Goal: Task Accomplishment & Management: Manage account settings

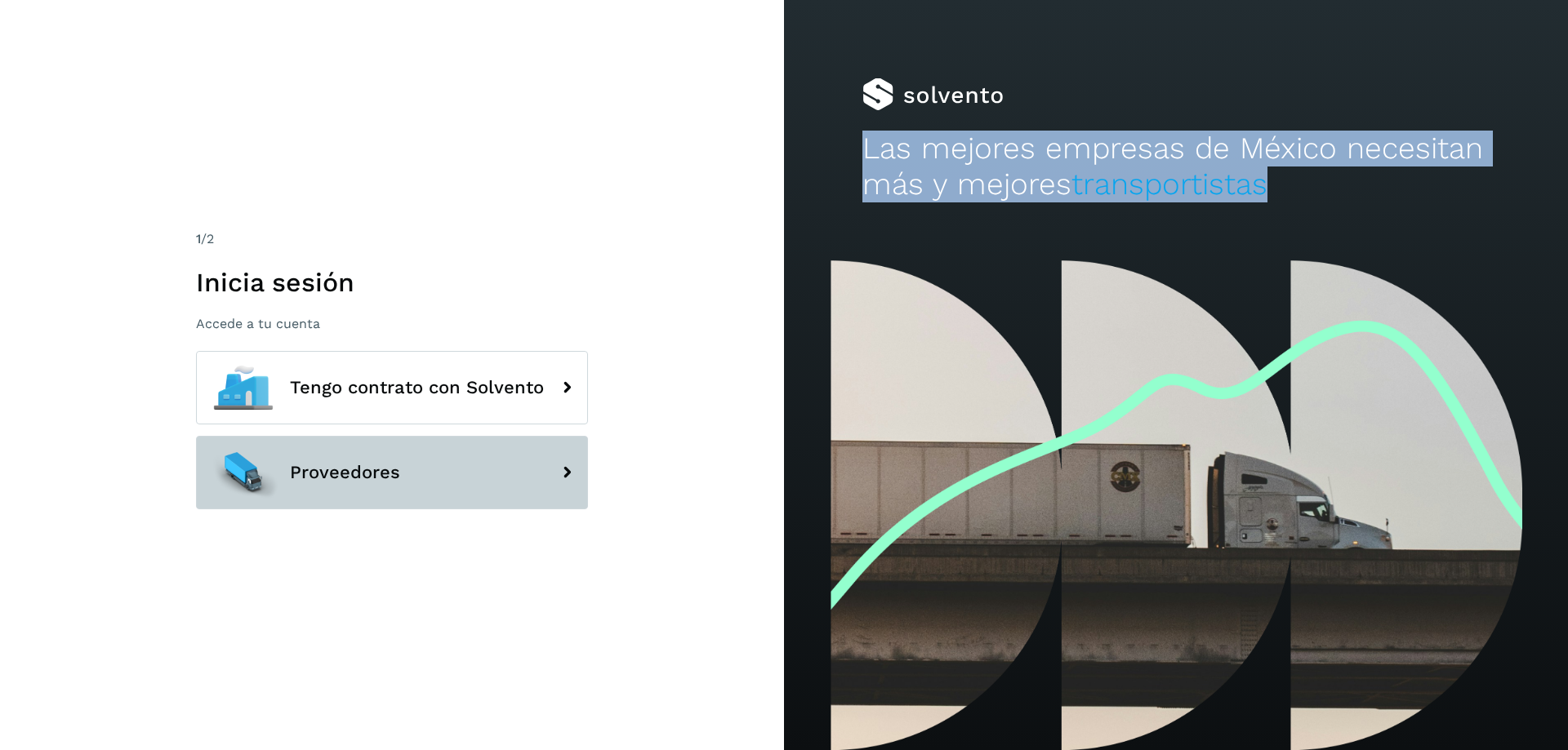
click at [416, 482] on button "Proveedores" at bounding box center [392, 472] width 392 height 74
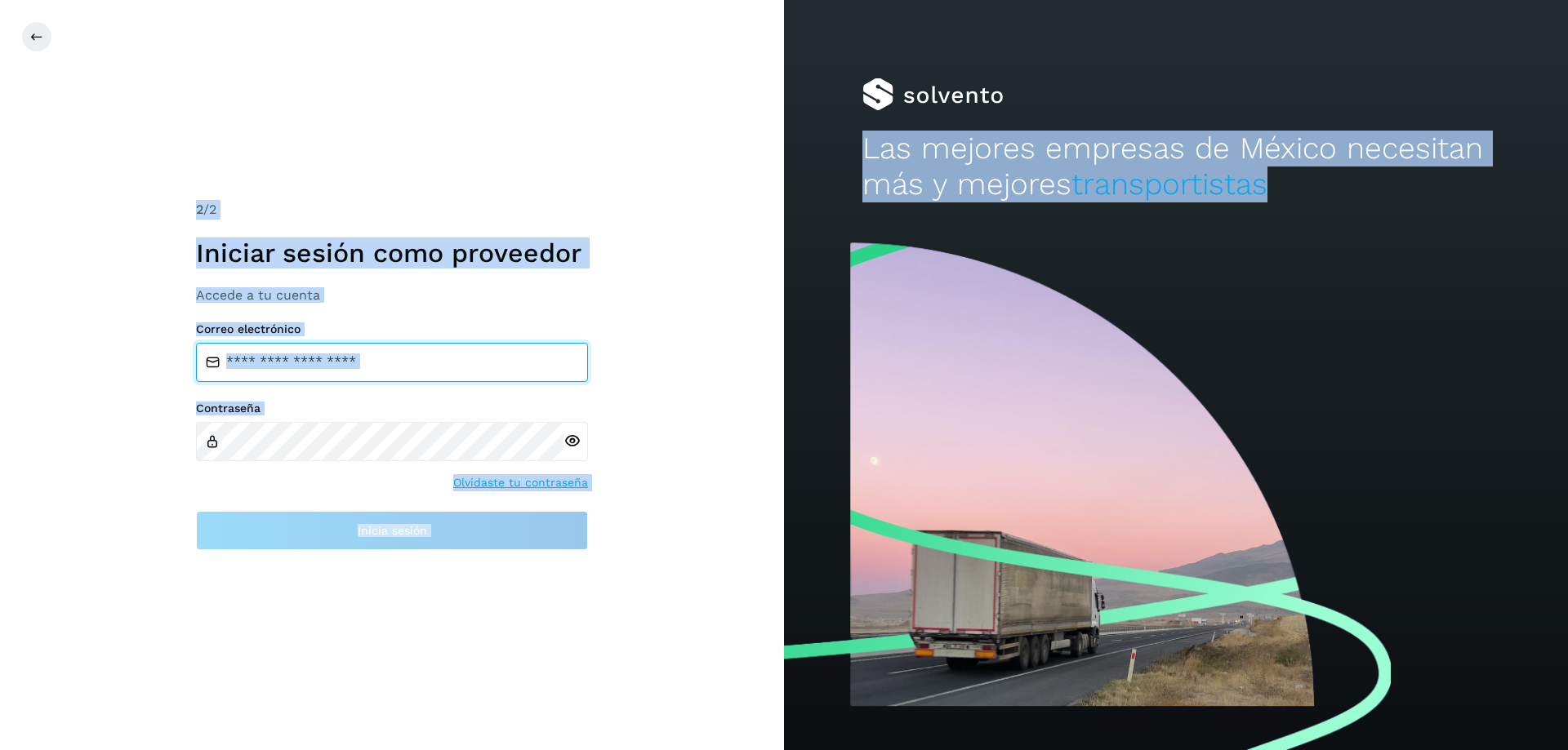
click at [404, 371] on input "email" at bounding box center [392, 362] width 392 height 39
type input "**********"
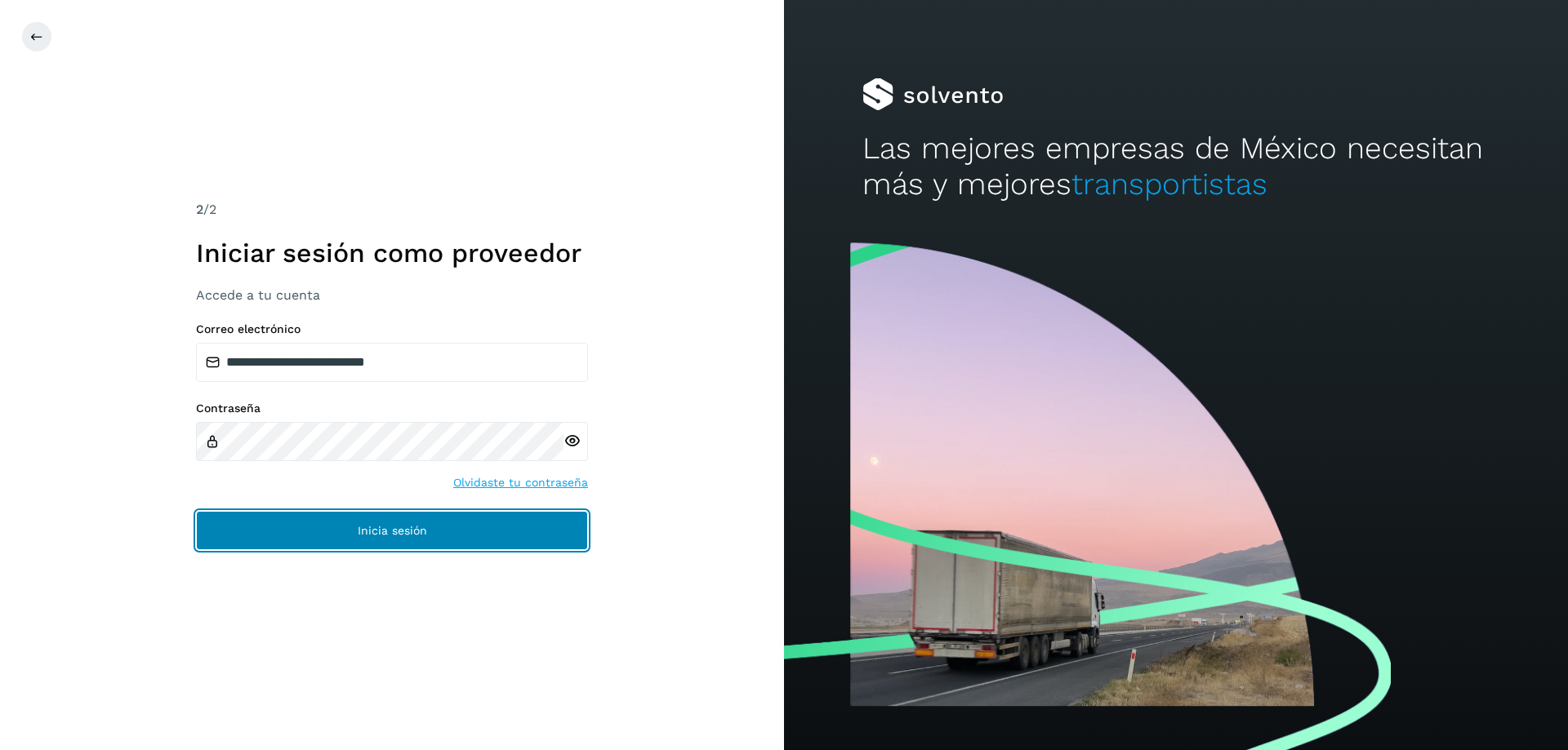
click at [348, 536] on button "Inicia sesión" at bounding box center [392, 530] width 392 height 39
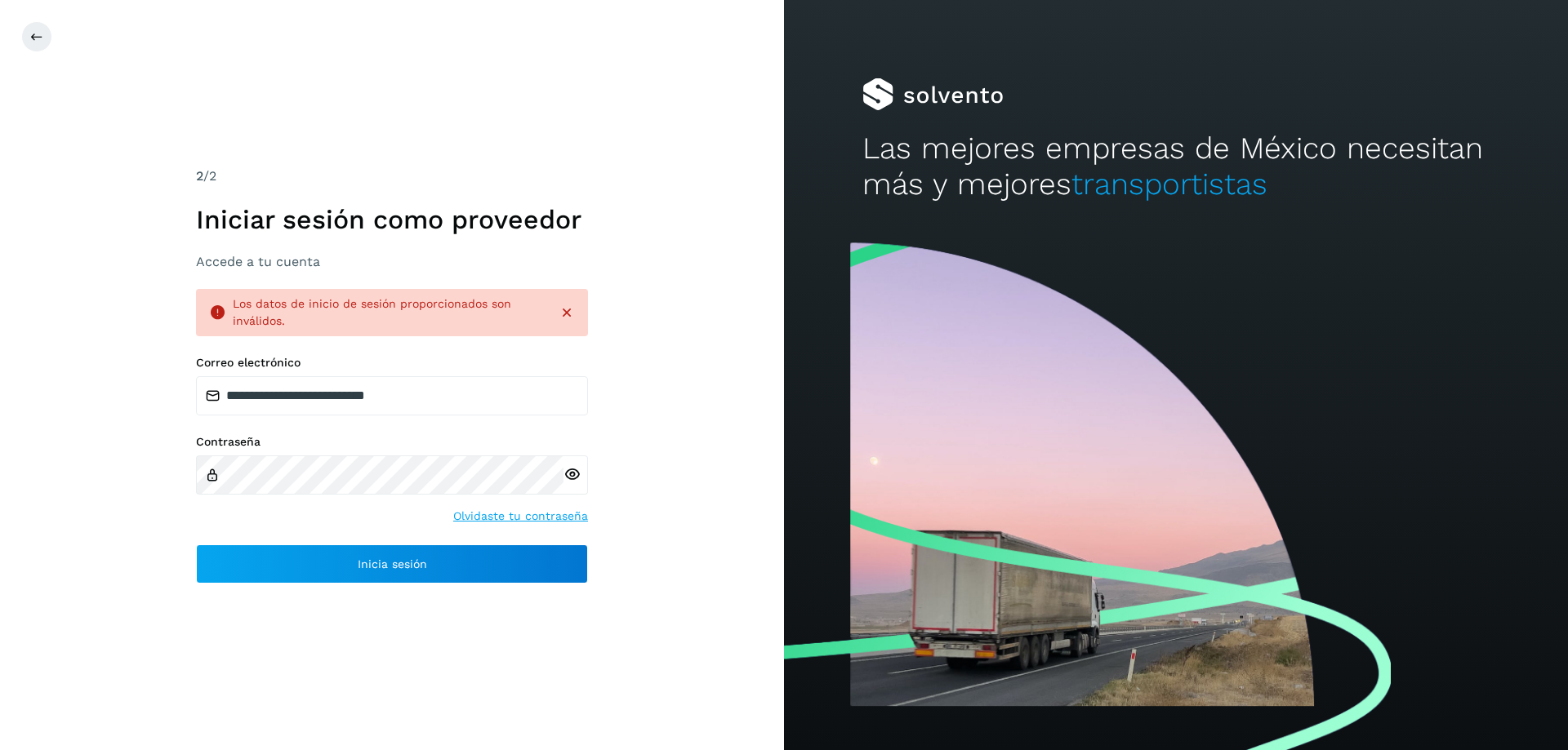
click at [571, 470] on icon at bounding box center [572, 475] width 17 height 17
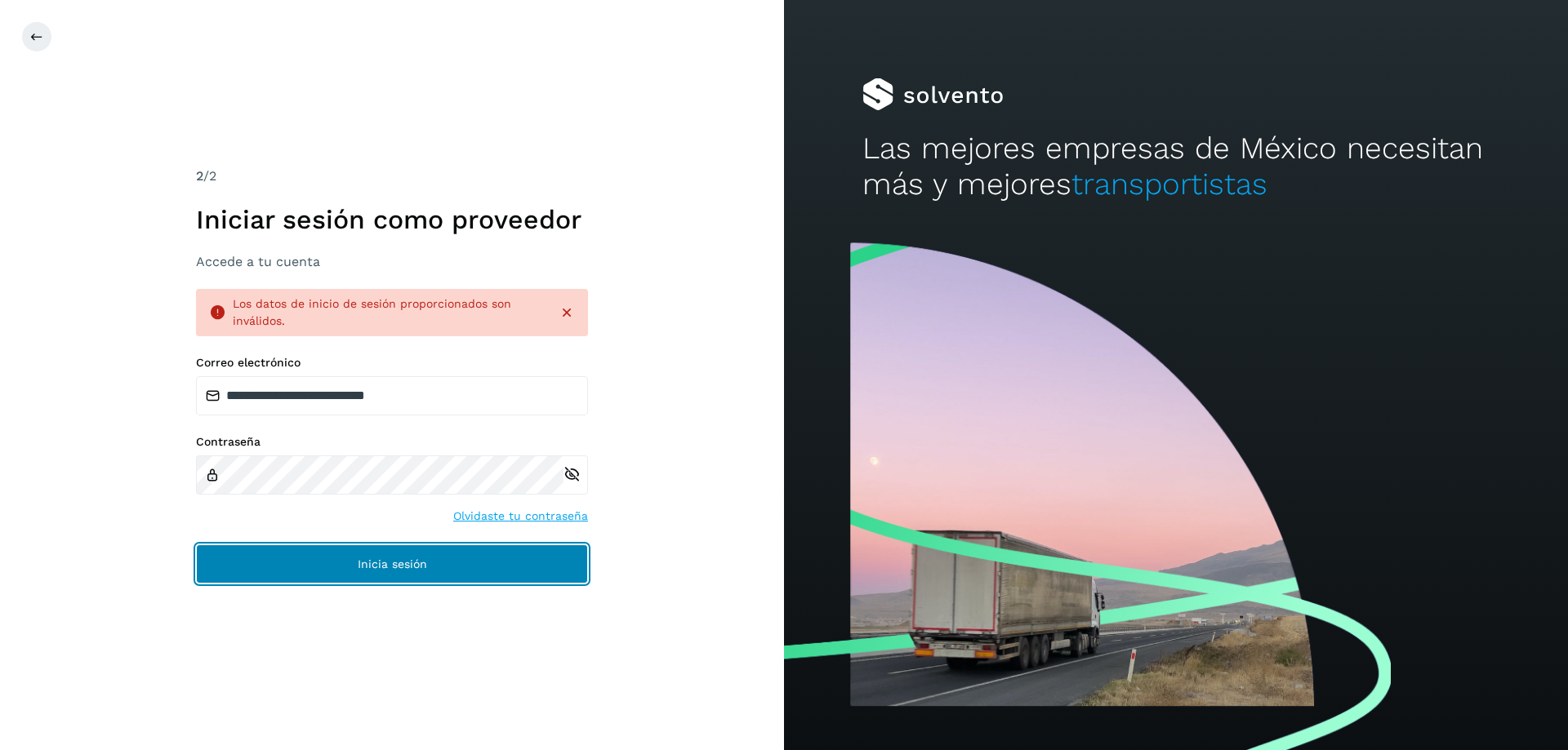
click at [413, 574] on button "Inicia sesión" at bounding box center [392, 564] width 392 height 39
click at [374, 559] on span "Inicia sesión" at bounding box center [392, 564] width 70 height 11
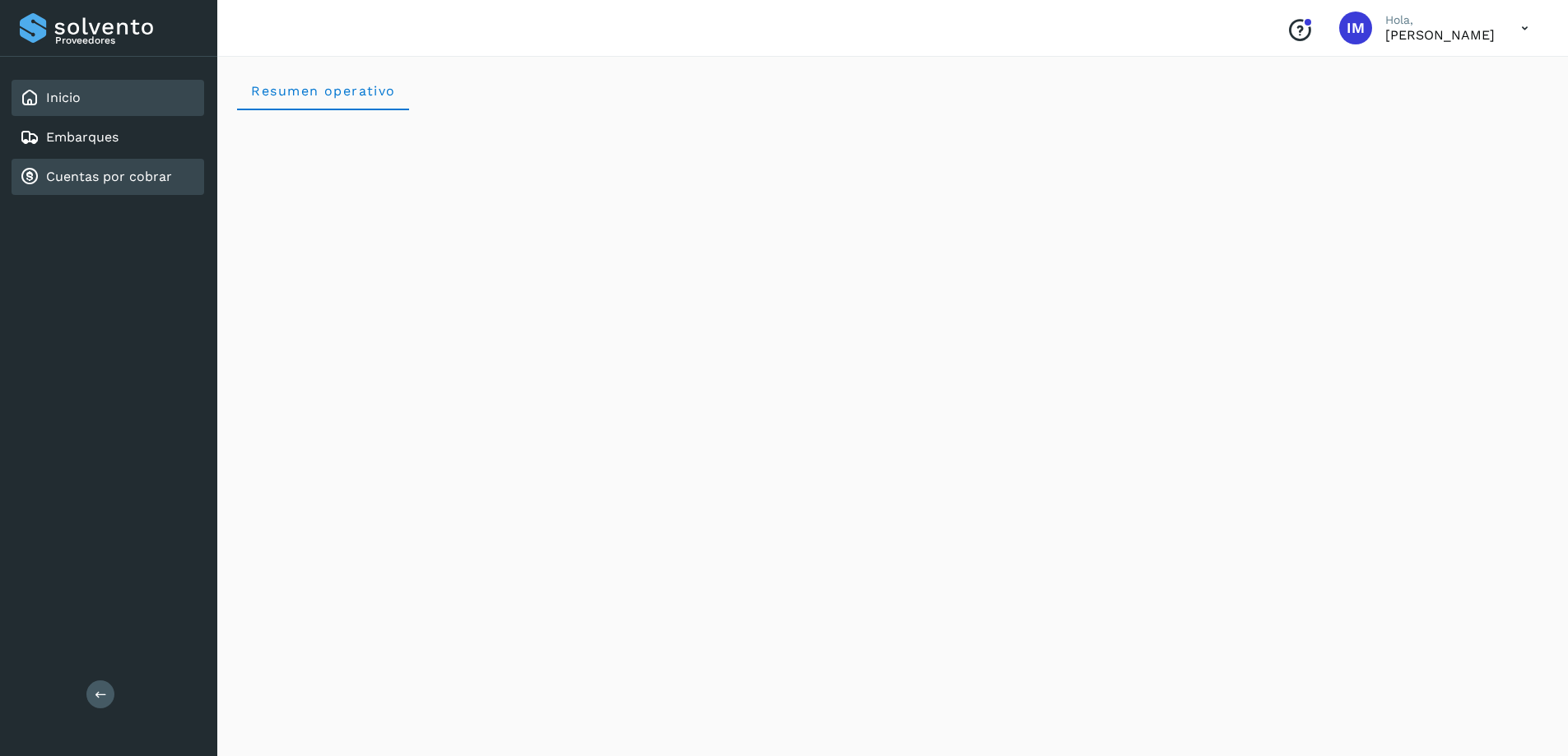
click at [112, 181] on link "Cuentas por cobrar" at bounding box center [109, 176] width 126 height 15
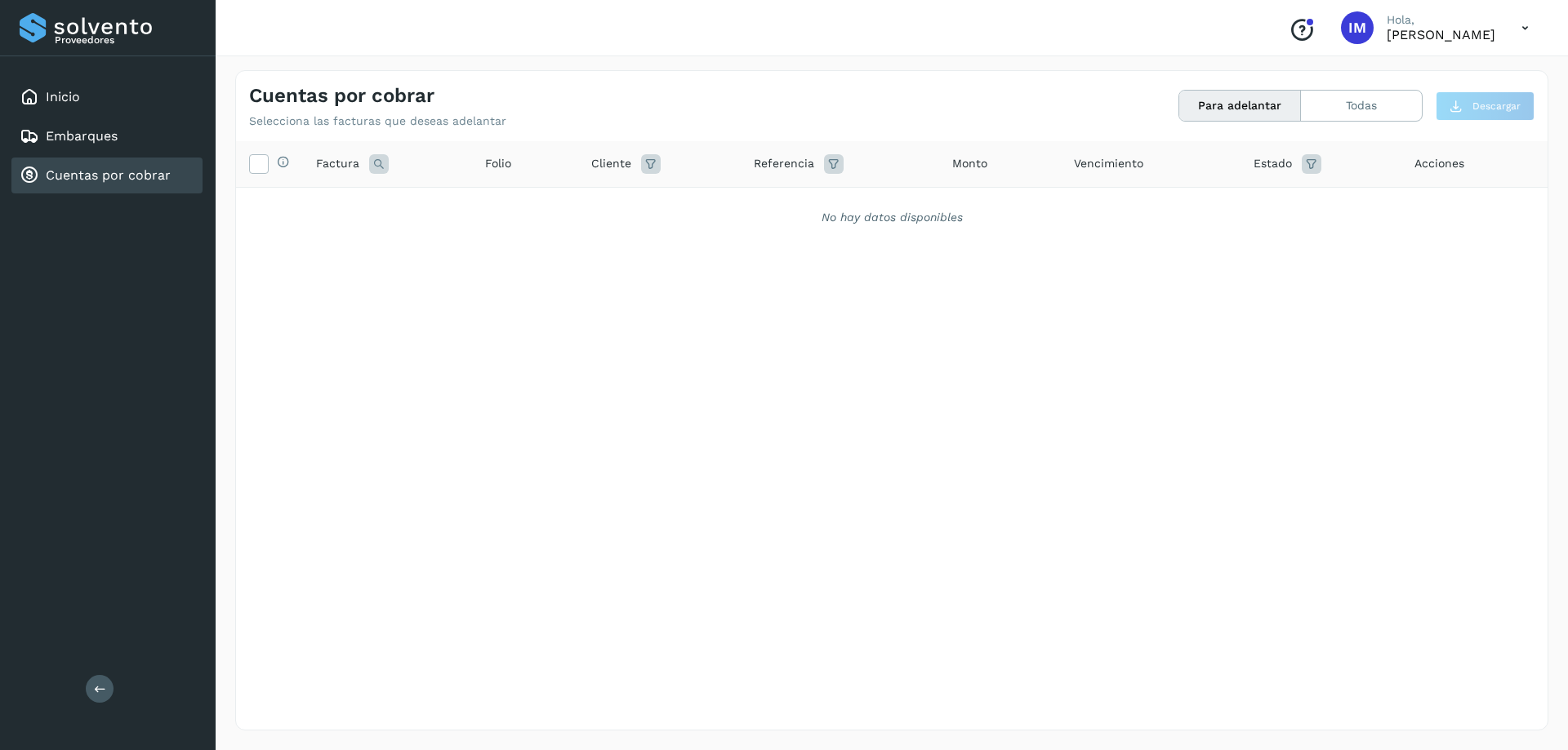
click at [1235, 98] on button "Para adelantar" at bounding box center [1239, 106] width 121 height 31
click at [114, 149] on div "Embarques" at bounding box center [107, 137] width 191 height 36
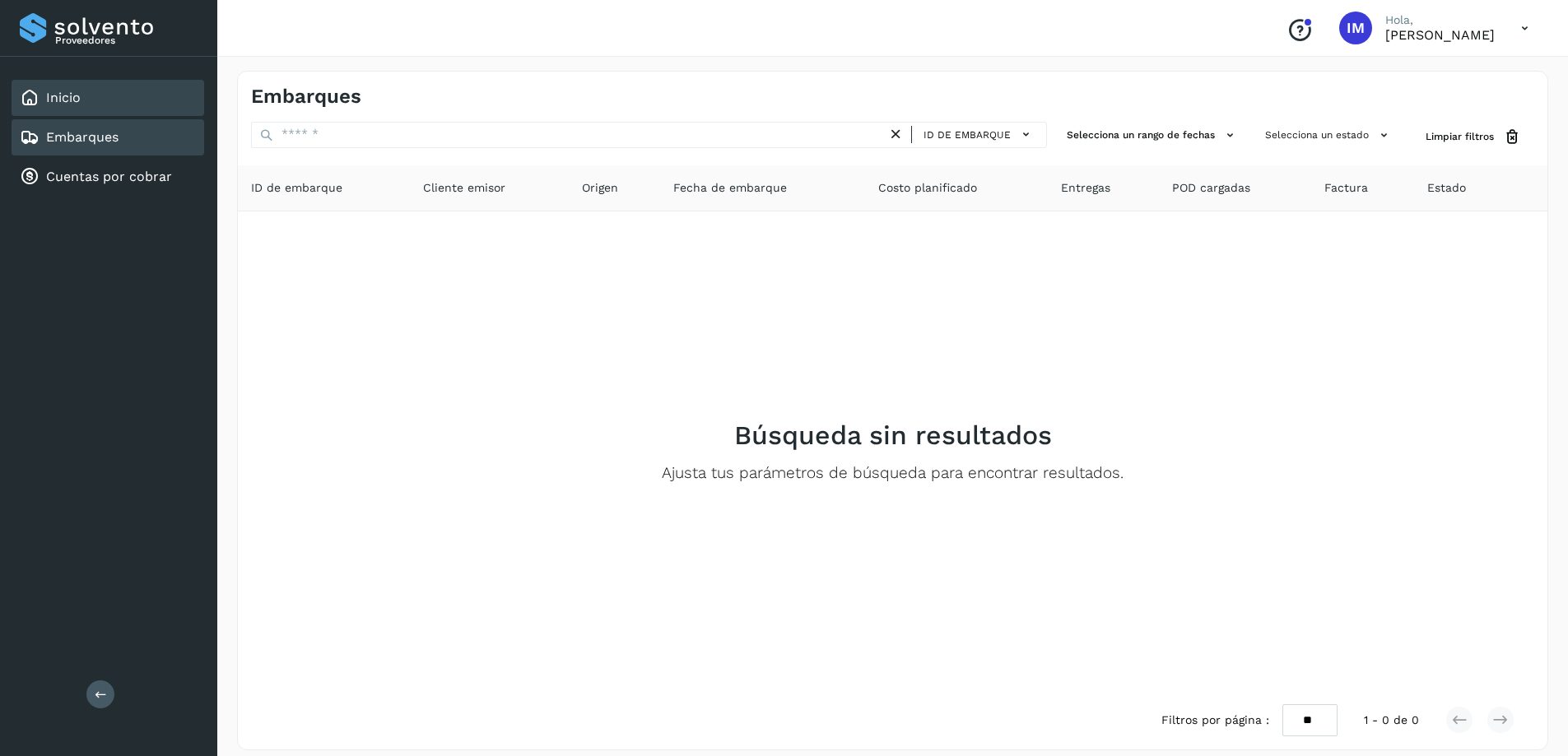
click at [53, 108] on div "Inicio" at bounding box center [108, 98] width 193 height 37
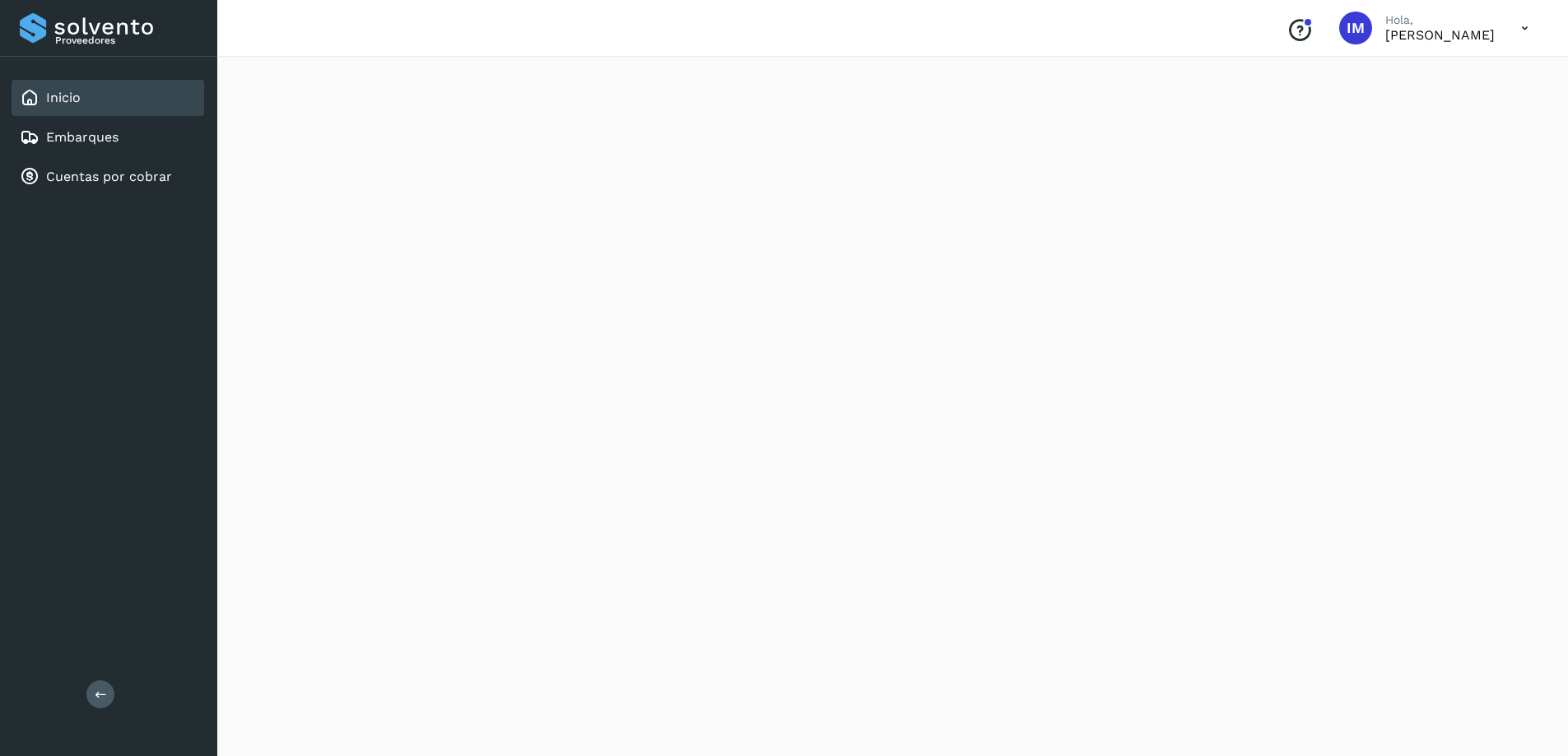
scroll to position [411, 0]
